Goal: Task Accomplishment & Management: Use online tool/utility

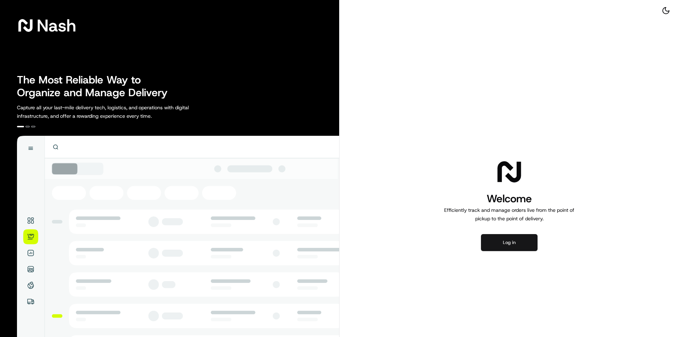
click at [504, 243] on button "Log in" at bounding box center [509, 242] width 57 height 17
